Goal: Task Accomplishment & Management: Complete application form

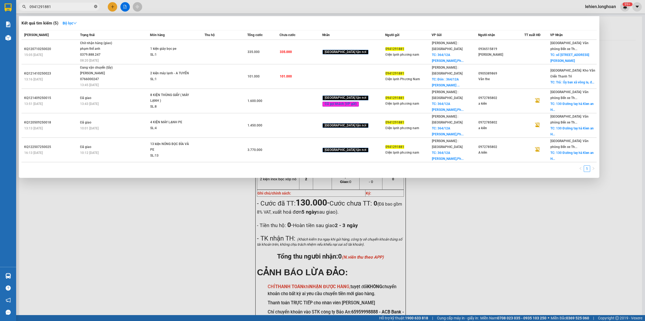
click at [95, 6] on icon "close-circle" at bounding box center [95, 6] width 3 height 3
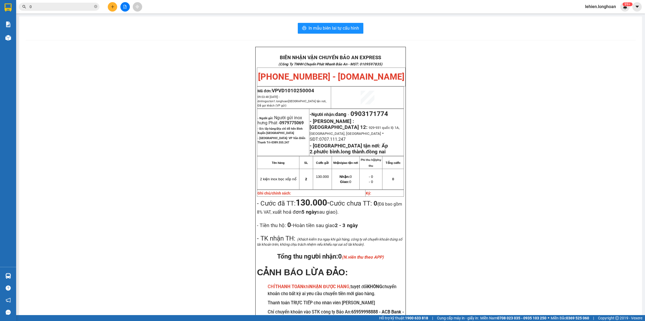
click at [79, 4] on input "0" at bounding box center [61, 7] width 63 height 6
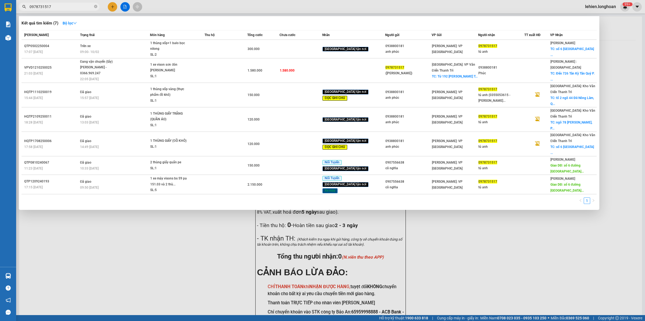
drag, startPoint x: 62, startPoint y: 3, endPoint x: 25, endPoint y: 1, distance: 37.2
click at [25, 2] on div "Kết quả tìm kiếm ( 7 ) Bộ lọc Mã ĐH Trạng thái Món hàng Thu hộ Tổng cước Chưa c…" at bounding box center [52, 6] width 105 height 9
type input "0978731517"
click at [98, 8] on span "0978731517" at bounding box center [59, 7] width 81 height 8
click at [95, 7] on icon "close-circle" at bounding box center [95, 6] width 3 height 3
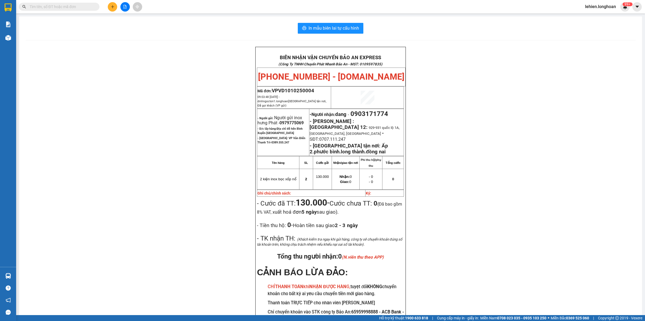
paste input "0982567347"
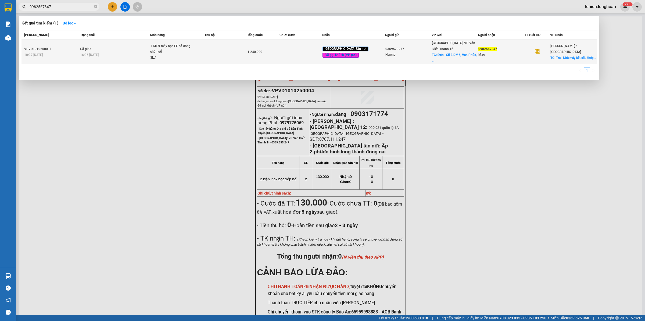
type input "0982567347"
click at [100, 40] on td "Đã giao 16:36 [DATE]" at bounding box center [115, 52] width 72 height 24
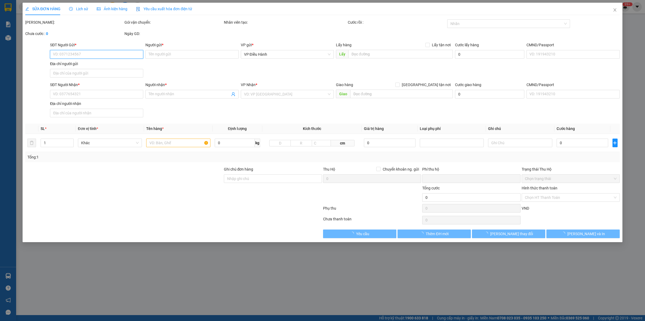
type input "0369573977"
type input "Hương"
checkbox input "true"
type input "Đón : [STREET_ADDRESS]"
type input "150.000"
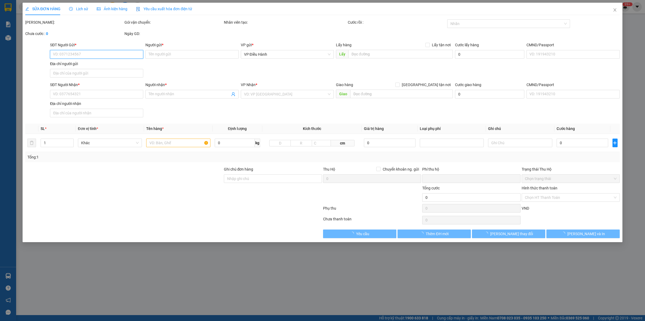
type input "0982567347"
type input "Mạo"
checkbox input "true"
type input "Trả : Nhà máy kết cấu thép Trường Thịnh, Ấp 4, [GEOGRAPHIC_DATA], [GEOGRAPHIC_D…"
type input "0"
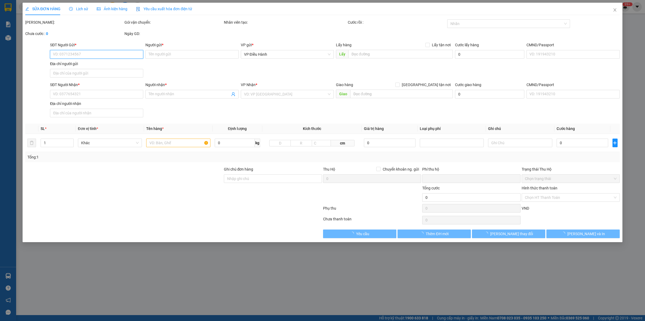
type input "1.240.000"
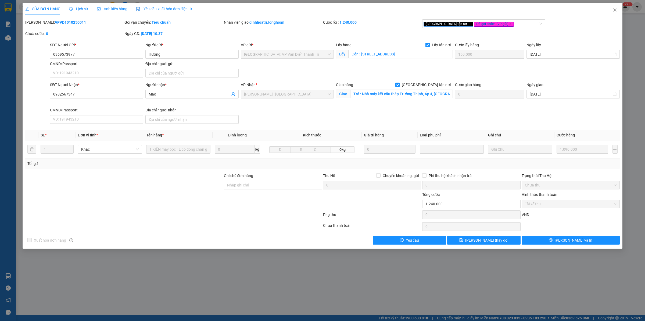
click at [69, 7] on span "Lịch sử" at bounding box center [78, 9] width 19 height 4
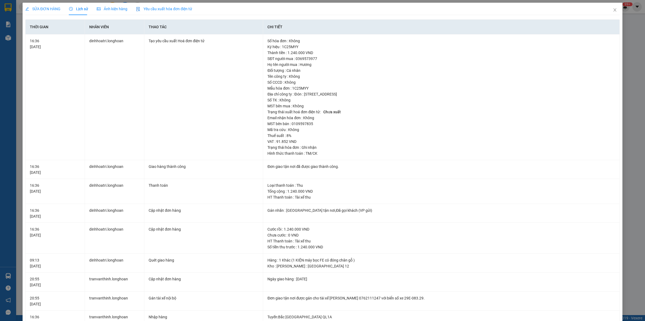
click at [42, 5] on div "SỬA ĐƠN HÀNG" at bounding box center [42, 9] width 35 height 12
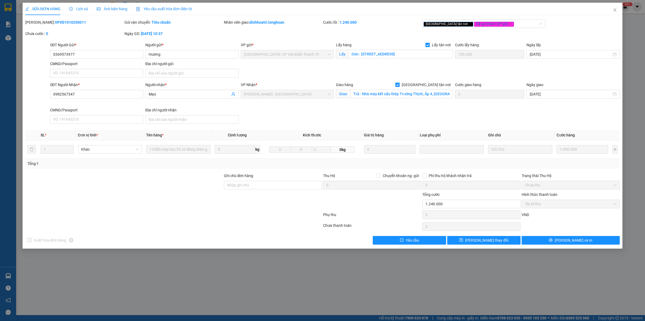
click at [55, 24] on b "VPVD1010250011" at bounding box center [70, 22] width 31 height 4
copy b "VPVD1010250011"
click at [619, 11] on span "Close" at bounding box center [615, 10] width 15 height 15
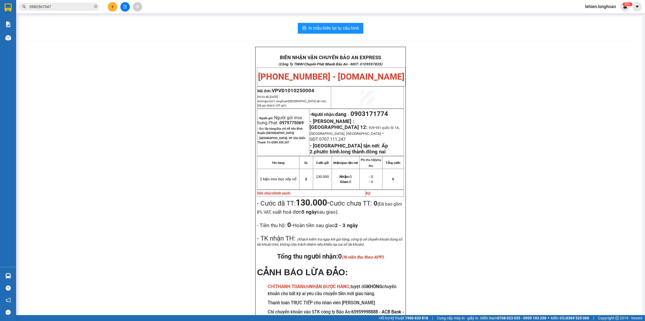
click at [96, 7] on icon "close-circle" at bounding box center [95, 6] width 3 height 3
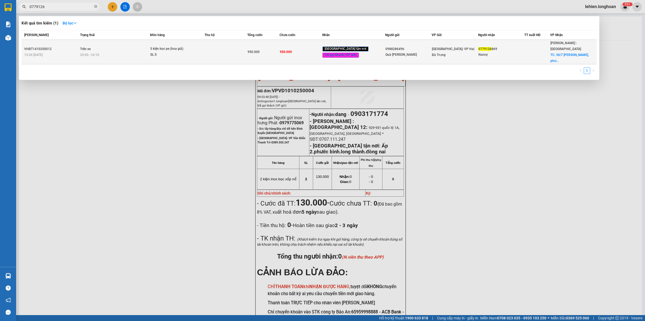
type input "0779126"
click at [128, 54] on div "20:00 [DATE]" at bounding box center [115, 55] width 70 height 6
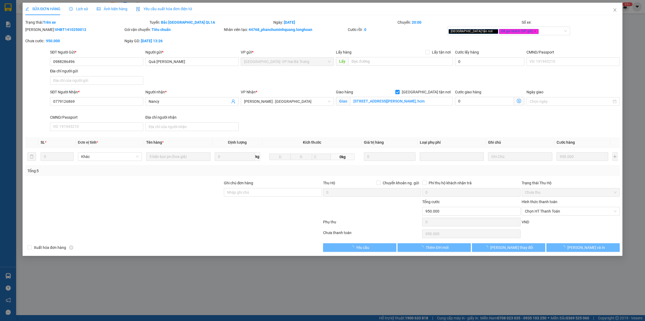
type input "0988286496"
type input "Quà [PERSON_NAME]"
type input "0779126869"
type input "Nancy"
checkbox input "true"
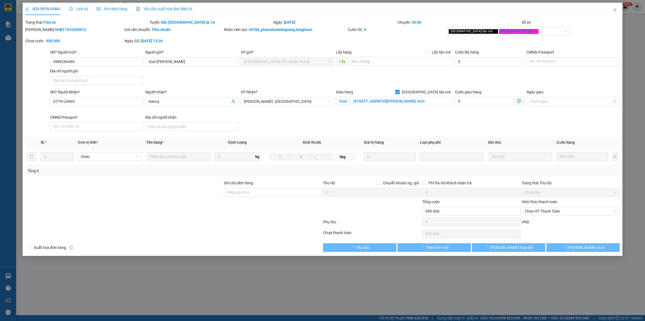
type input "[STREET_ADDRESS][PERSON_NAME], hcm"
type input "0"
type input "950.000"
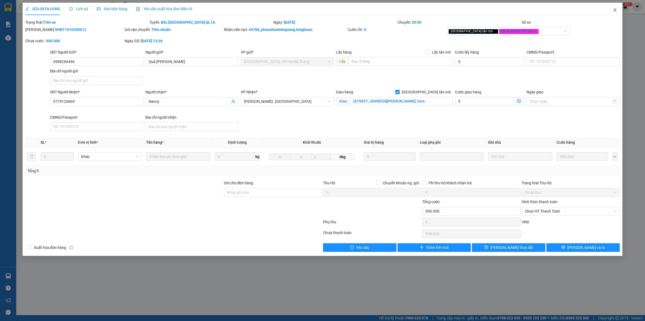
click at [616, 11] on icon "close" at bounding box center [615, 10] width 4 height 4
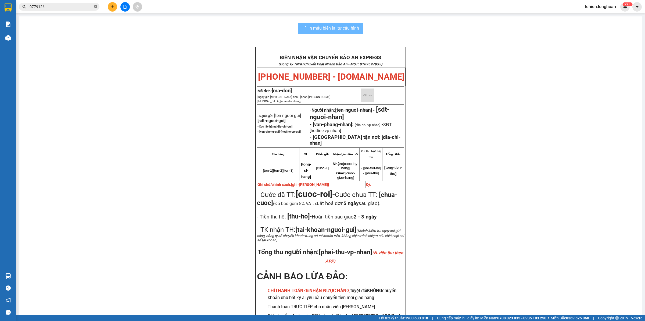
click at [96, 7] on icon "close-circle" at bounding box center [95, 6] width 3 height 3
paste input "0949304304"
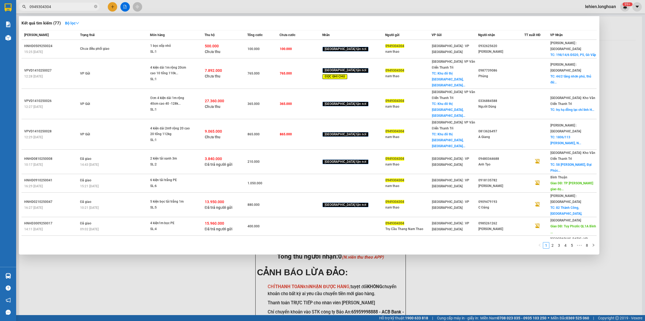
type input "0949304304"
click at [95, 7] on icon "close-circle" at bounding box center [95, 6] width 3 height 3
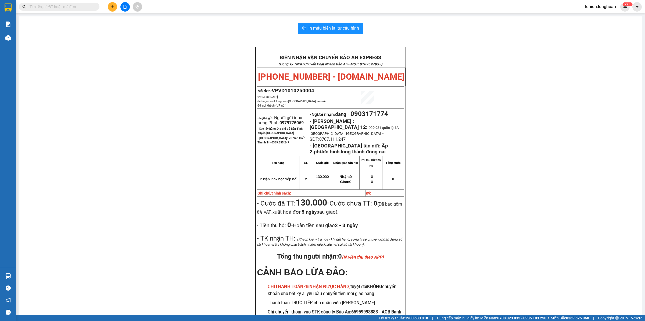
paste input "0939 378 026"
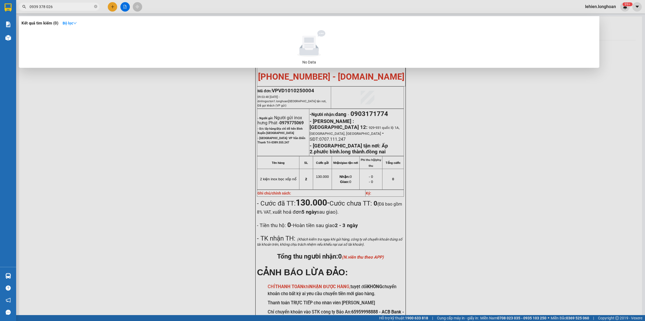
click at [38, 6] on input "0939 378 026" at bounding box center [61, 7] width 63 height 6
click at [46, 8] on input "0939378 026" at bounding box center [61, 7] width 63 height 6
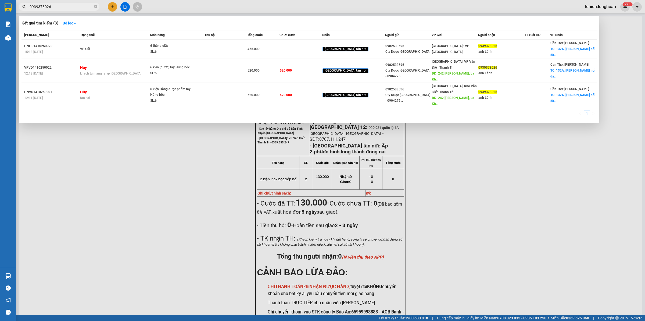
type input "0939378026"
click at [94, 8] on icon "close-circle" at bounding box center [95, 6] width 3 height 3
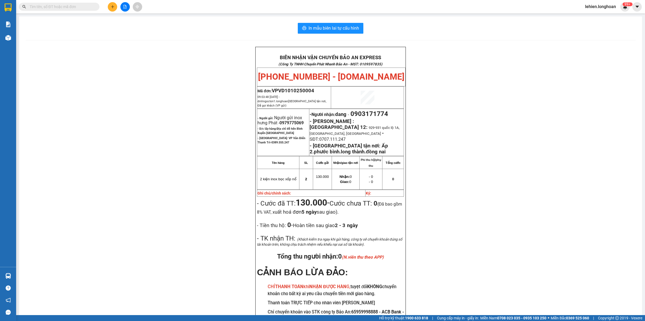
paste input "0912387983"
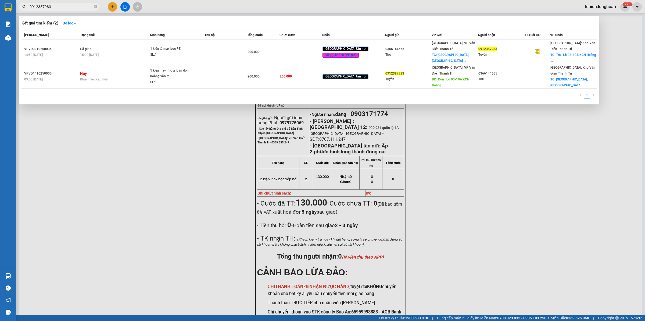
type input "0912387983"
click at [95, 5] on icon "close-circle" at bounding box center [95, 6] width 3 height 3
paste input "0366144665"
type input "0366144665"
click at [96, 7] on icon "close-circle" at bounding box center [95, 6] width 3 height 3
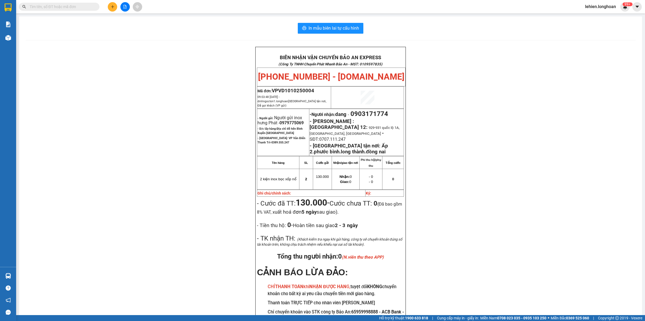
paste input "0972200943"
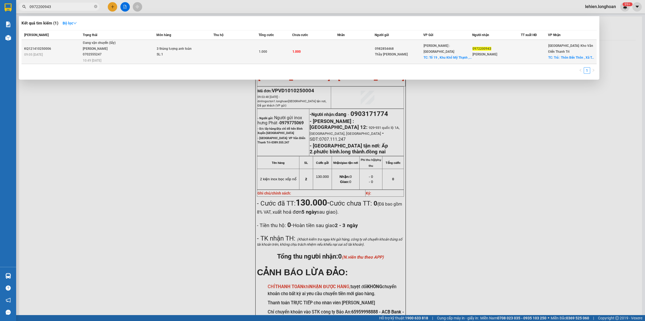
type input "0972200943"
click at [129, 49] on span "Đang vận chuyển (lấy) [PERSON_NAME] 0702555247 10:49 [DATE]" at bounding box center [119, 51] width 73 height 22
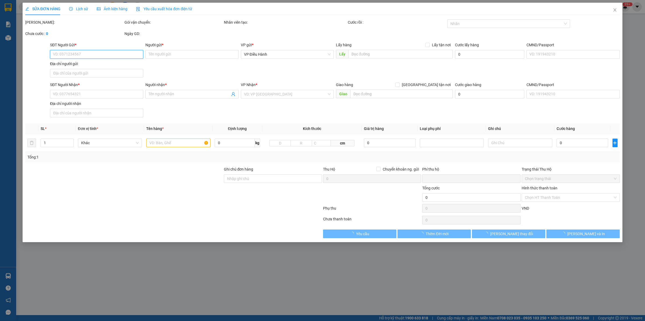
type input "0982854468"
type input "Thầy [PERSON_NAME]"
checkbox input "true"
type input "[STREET_ADDRESS] Tàu"
type input "0972200943"
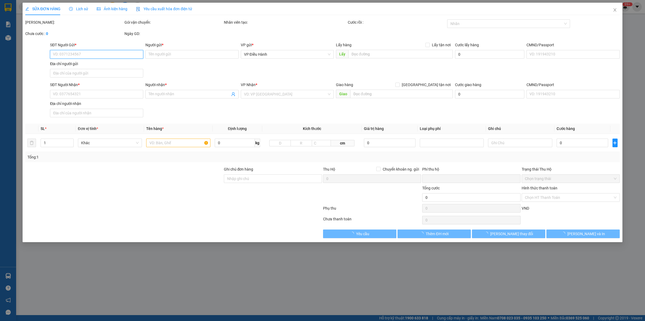
type input "[PERSON_NAME]"
checkbox input "true"
type input "Trả : Thôn Bến Thôn , Xã [GEOGRAPHIC_DATA] , [GEOGRAPHIC_DATA] , [GEOGRAPHIC_DA…"
type input "0"
type input "1.000"
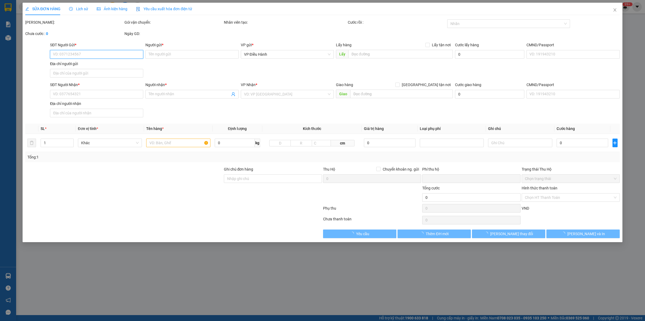
type input "1.000"
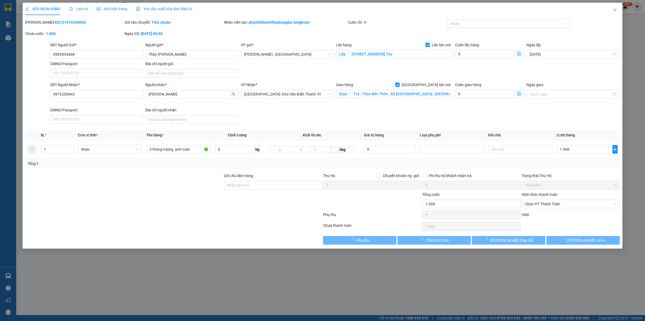
click at [79, 9] on span "Lịch sử" at bounding box center [78, 9] width 19 height 4
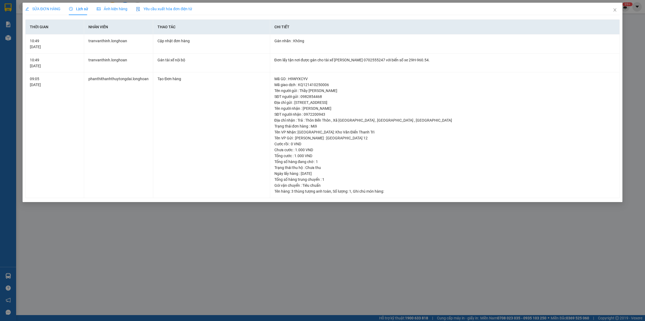
click at [47, 7] on span "SỬA ĐƠN HÀNG" at bounding box center [42, 9] width 35 height 4
